Goal: Information Seeking & Learning: Learn about a topic

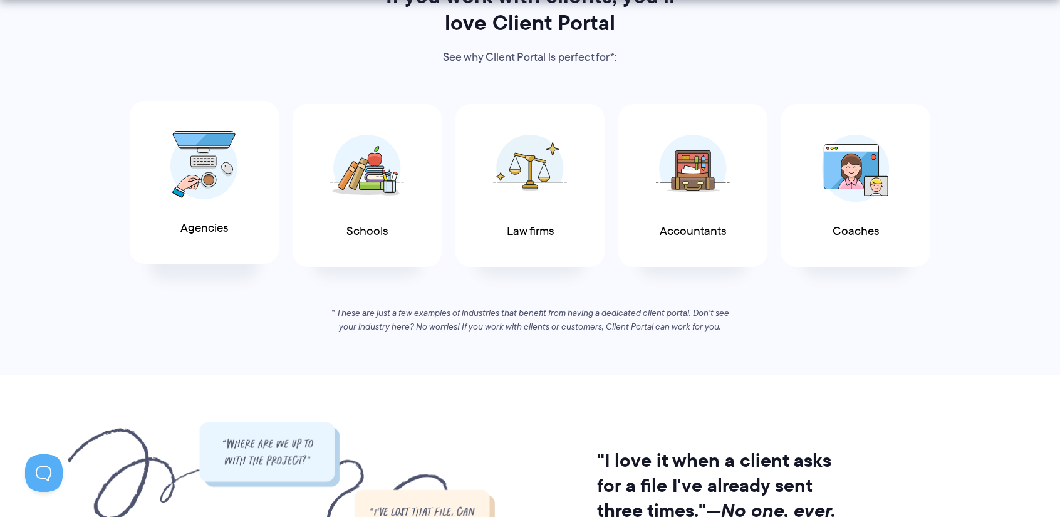
click at [214, 232] on span "Agencies" at bounding box center [204, 228] width 48 height 13
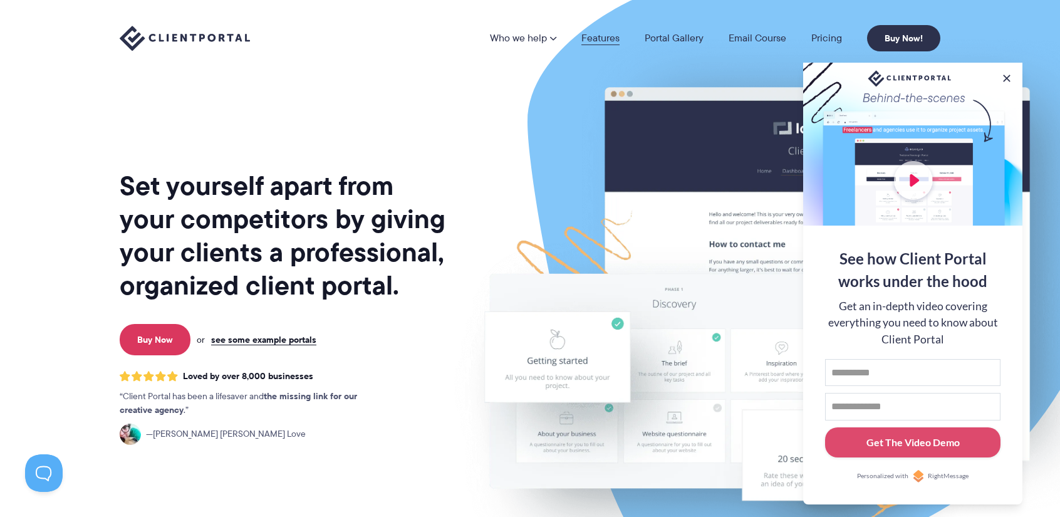
click at [605, 34] on link "Features" at bounding box center [600, 38] width 38 height 10
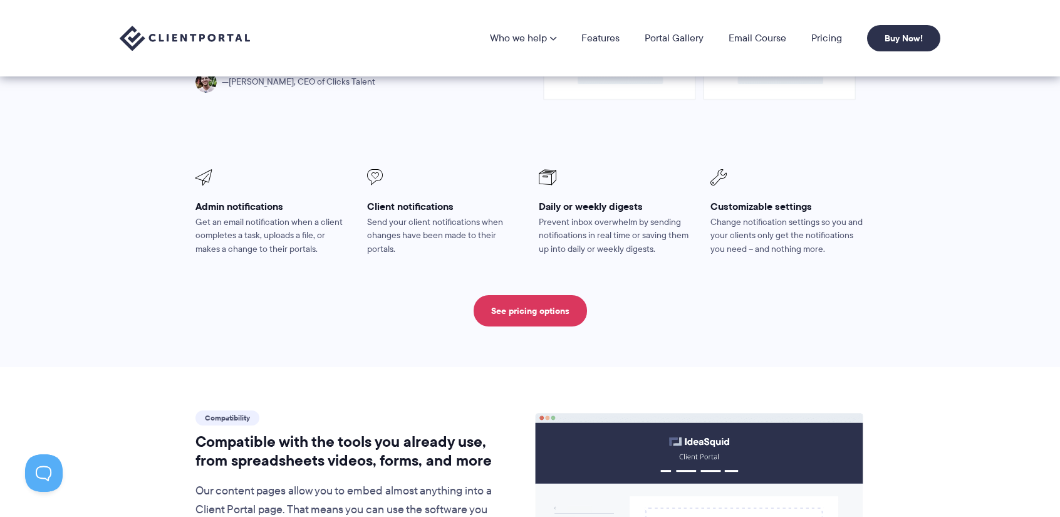
scroll to position [752, 0]
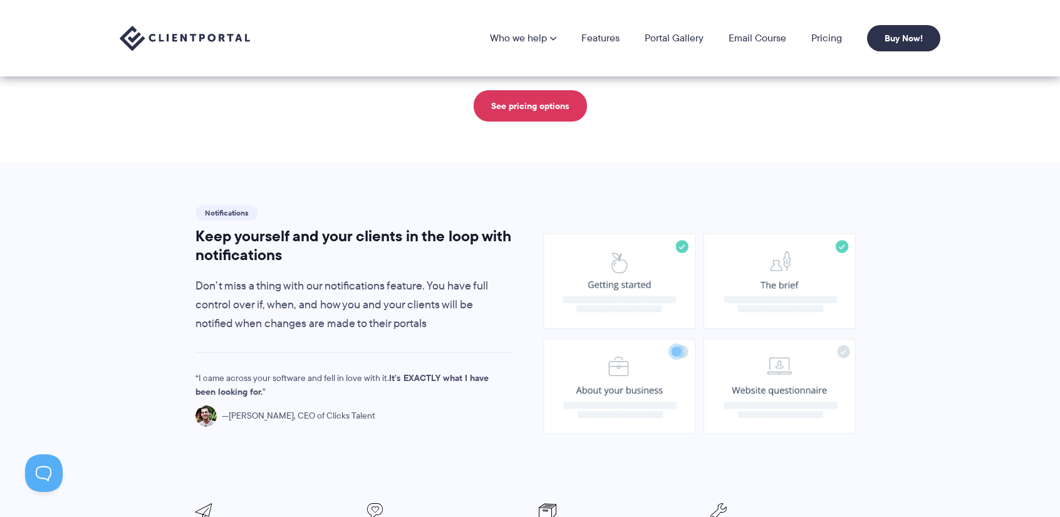
click at [663, 240] on image at bounding box center [699, 334] width 312 height 200
click at [677, 234] on image at bounding box center [699, 334] width 312 height 200
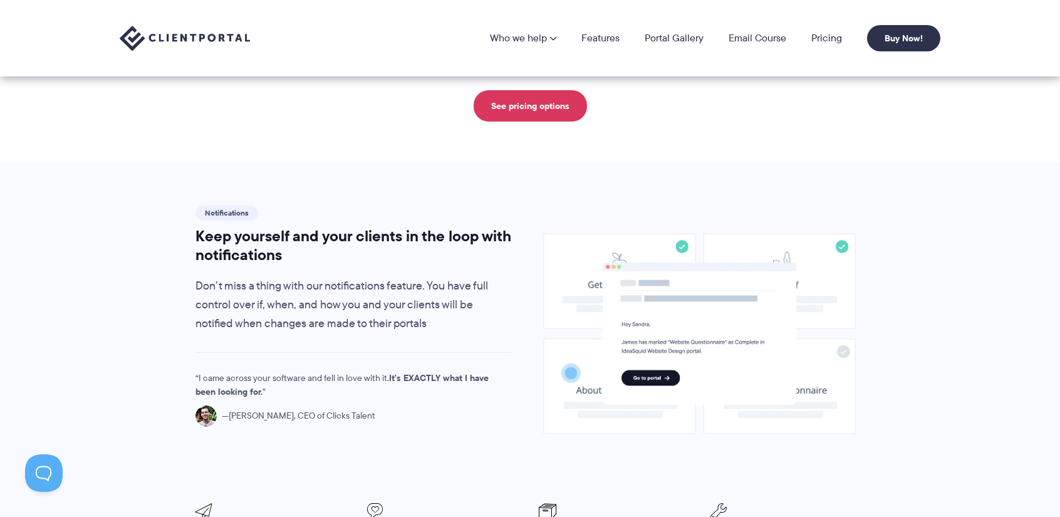
click at [788, 234] on image at bounding box center [699, 334] width 312 height 200
click at [814, 306] on image at bounding box center [699, 334] width 312 height 200
click at [796, 361] on image at bounding box center [699, 334] width 213 height 156
drag, startPoint x: 689, startPoint y: 378, endPoint x: 653, endPoint y: 368, distance: 37.7
click at [688, 378] on image at bounding box center [699, 334] width 312 height 200
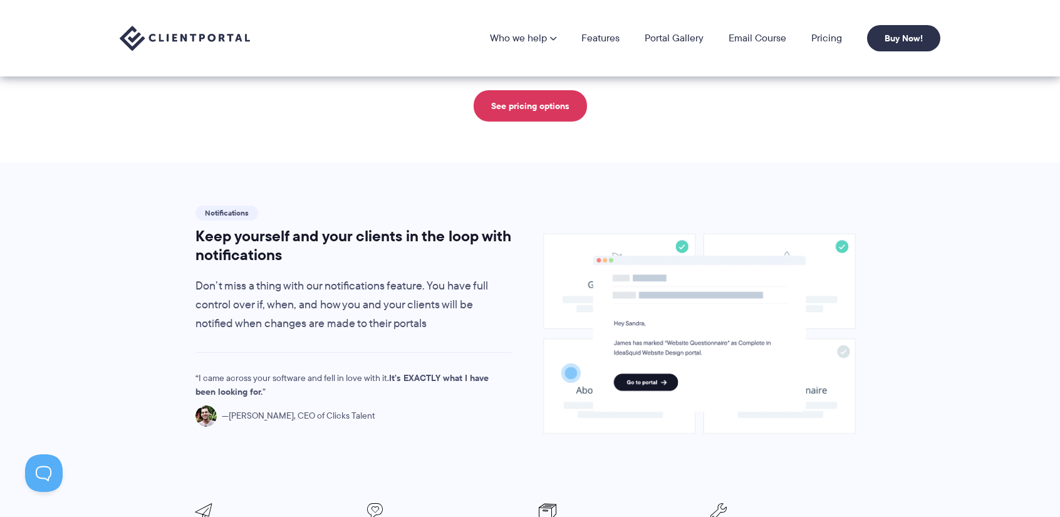
drag, startPoint x: 628, startPoint y: 360, endPoint x: 618, endPoint y: 360, distance: 10.0
click at [627, 359] on image at bounding box center [699, 334] width 213 height 156
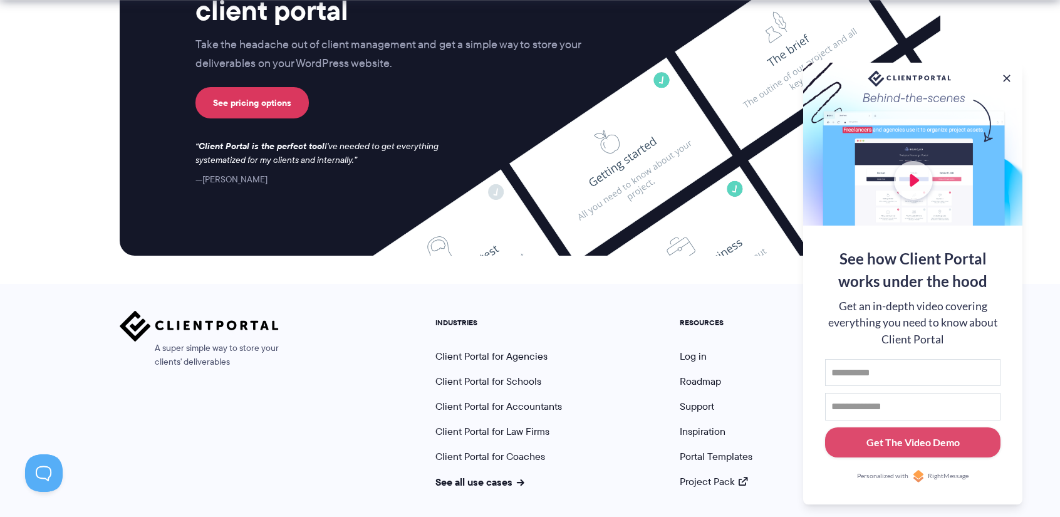
scroll to position [3174, 0]
